Goal: Information Seeking & Learning: Find specific fact

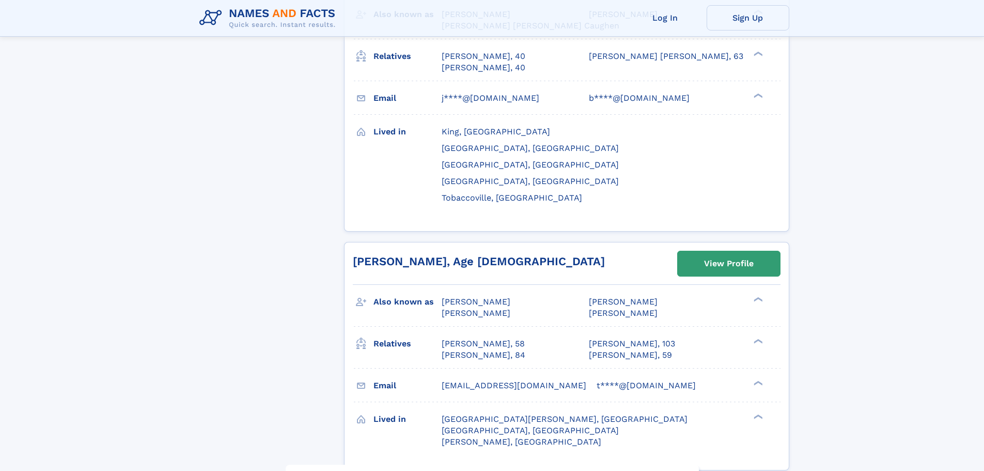
scroll to position [2634, 0]
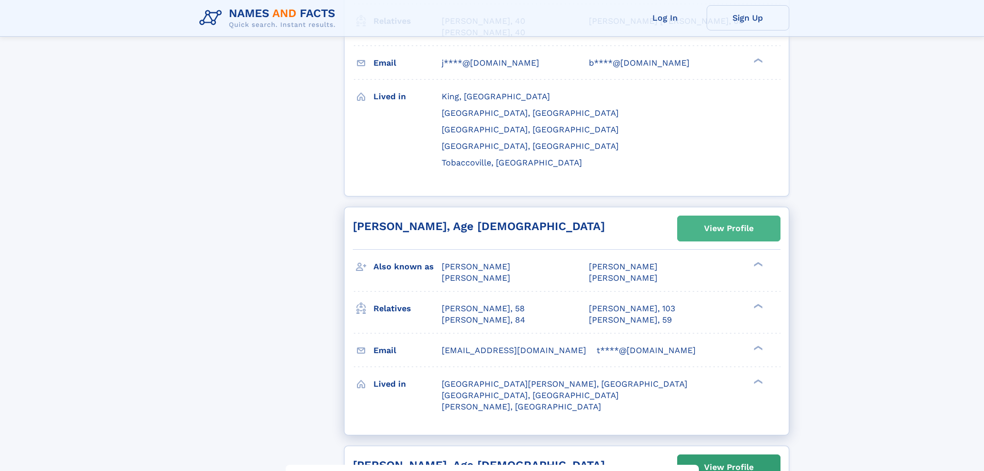
click at [724, 216] on div "View Profile" at bounding box center [729, 228] width 50 height 24
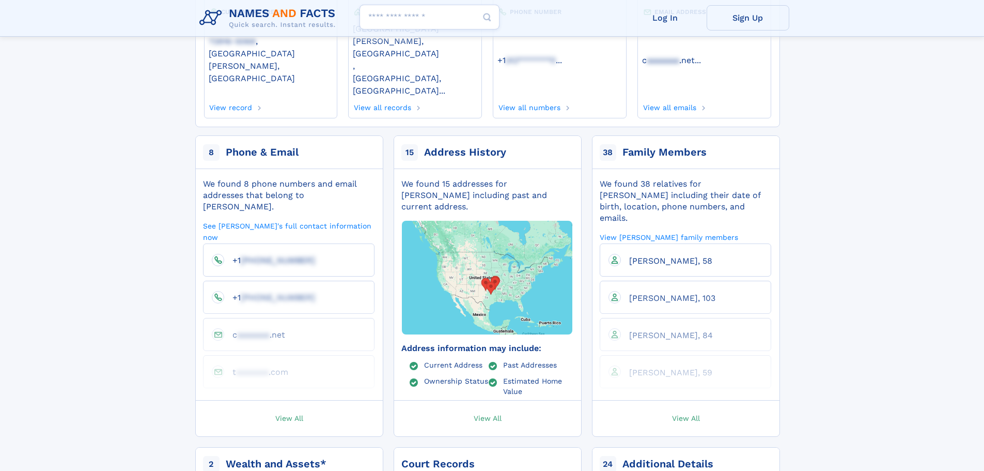
scroll to position [155, 0]
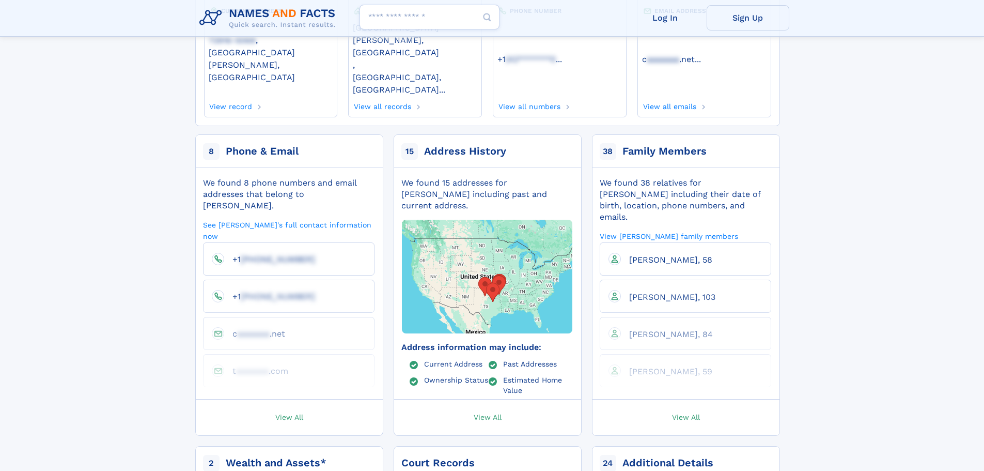
click at [490, 225] on img at bounding box center [487, 276] width 310 height 258
click at [495, 412] on span "View All" at bounding box center [488, 416] width 28 height 9
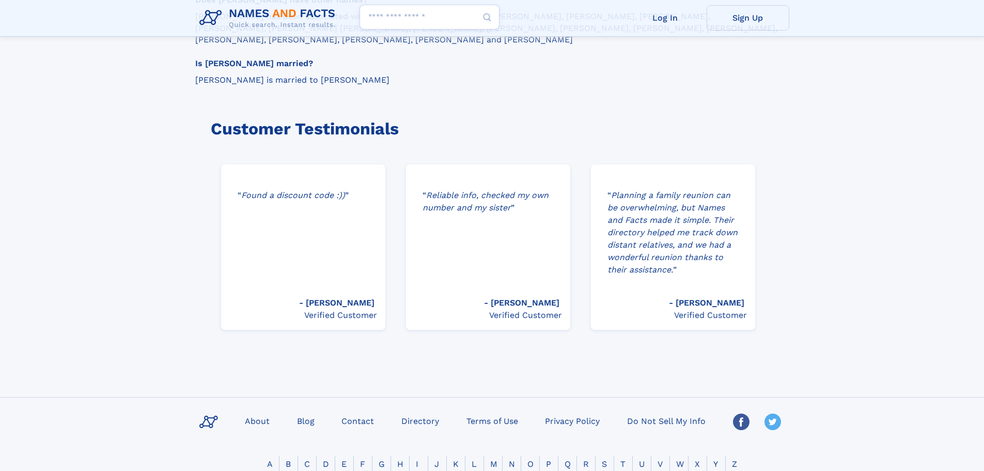
scroll to position [1550, 0]
